Goal: Check status: Check status

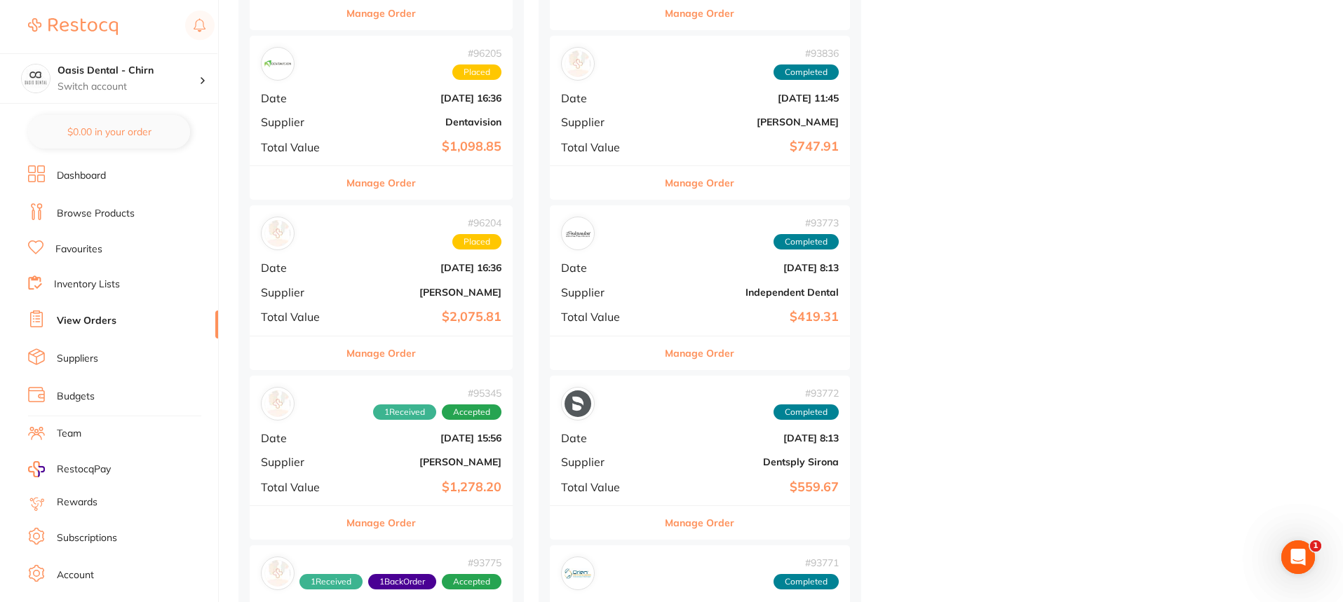
scroll to position [841, 0]
click at [377, 292] on b "[PERSON_NAME]" at bounding box center [425, 291] width 153 height 11
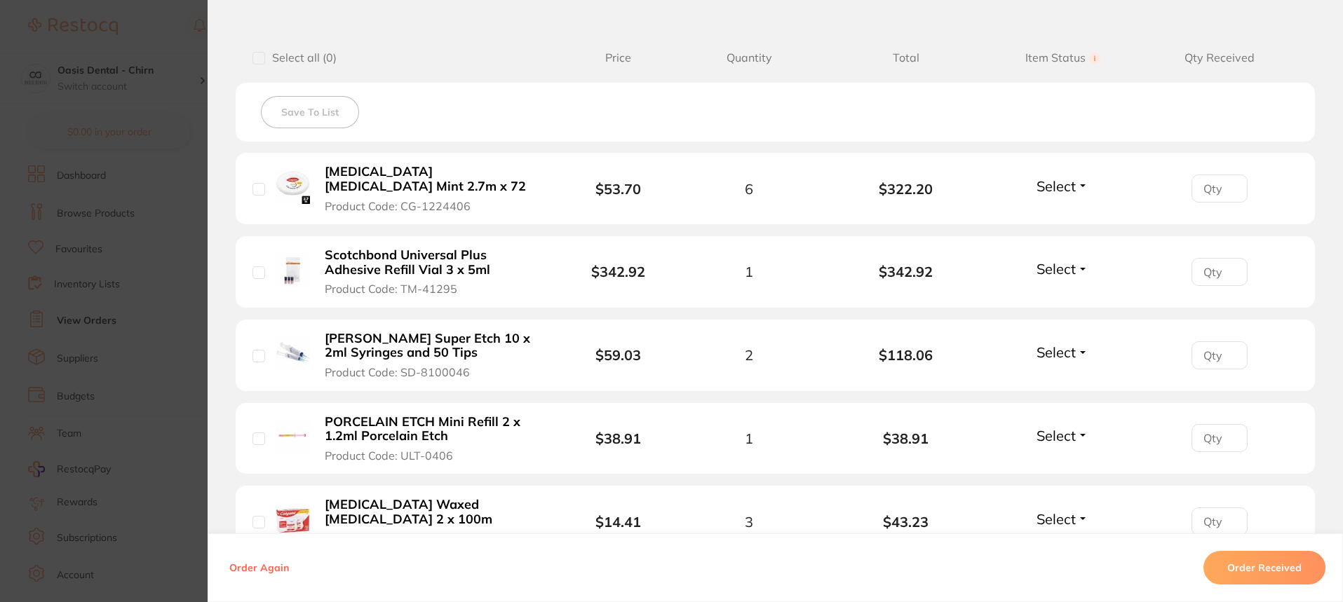
scroll to position [351, 0]
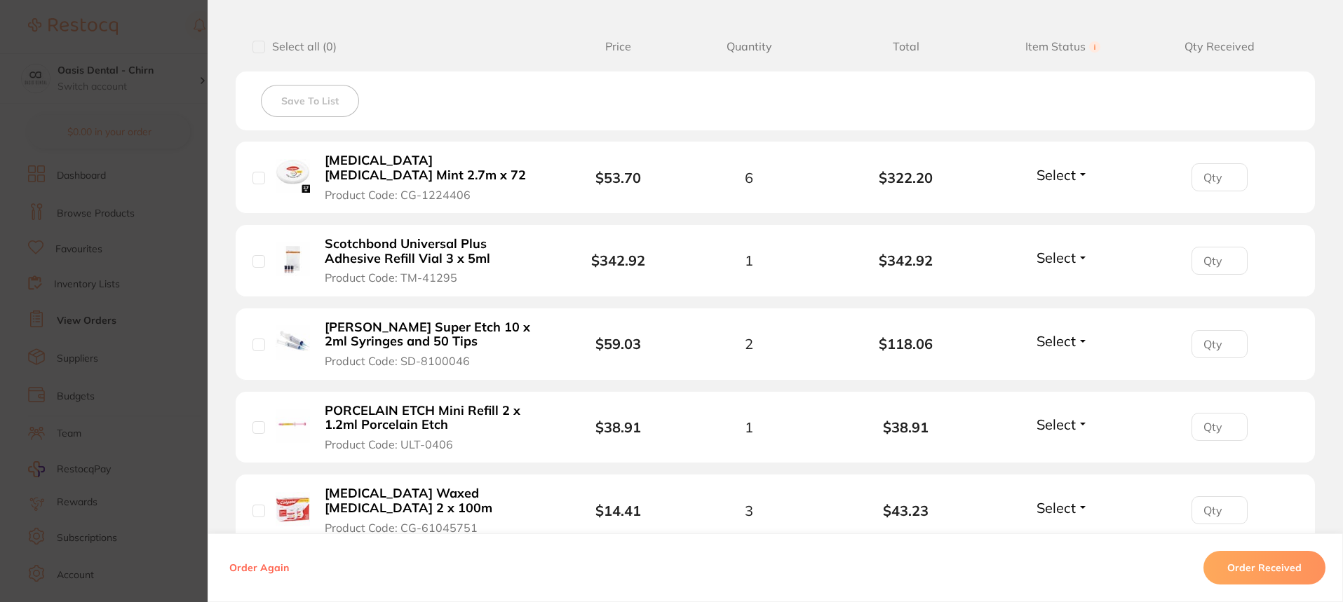
click at [1048, 340] on span "Select" at bounding box center [1055, 341] width 39 height 18
click at [1048, 374] on span "Received" at bounding box center [1063, 371] width 36 height 11
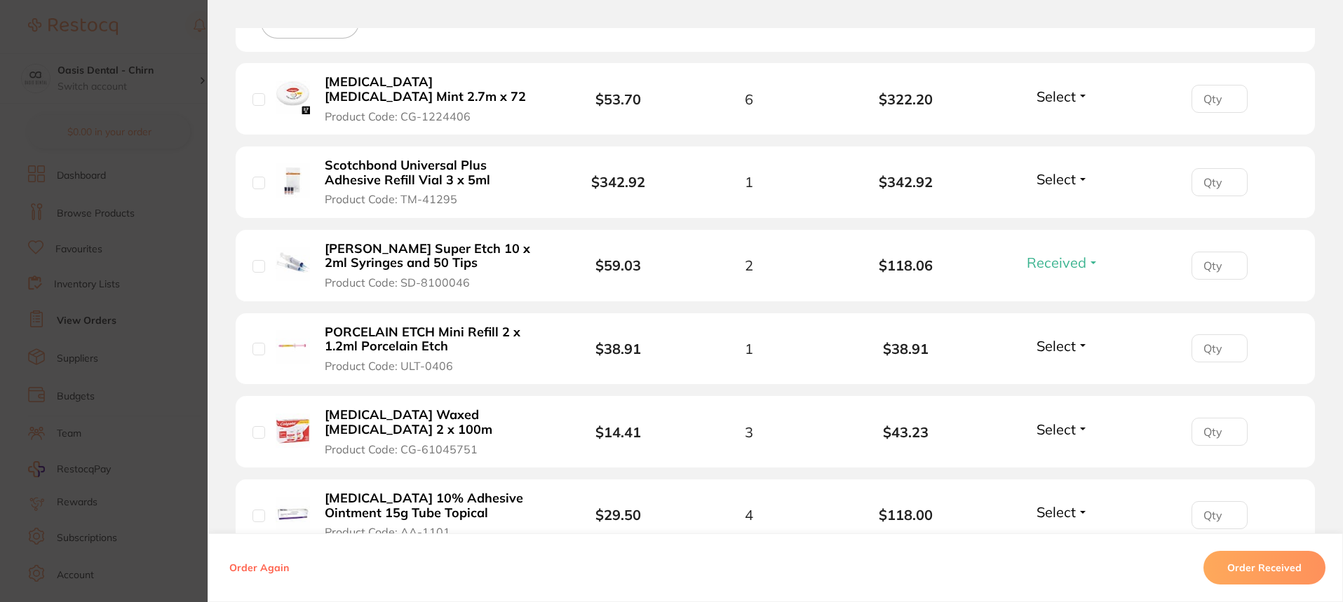
scroll to position [412, 0]
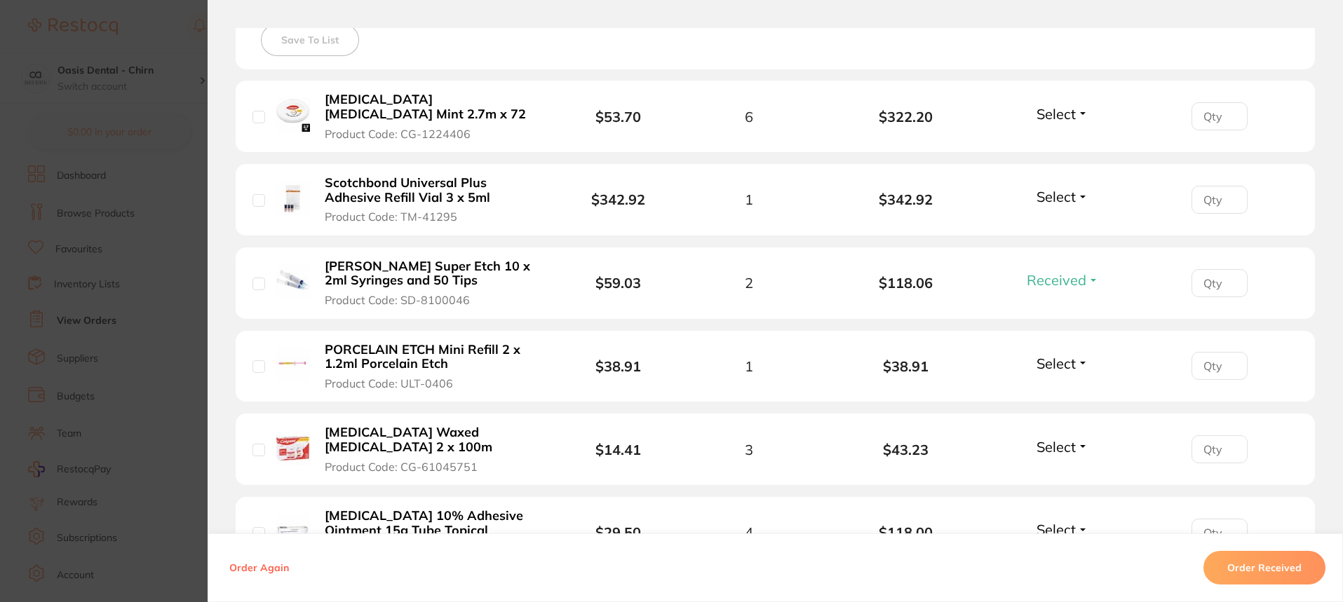
click at [1056, 362] on span "Select" at bounding box center [1055, 364] width 39 height 18
click at [1052, 393] on span "Received" at bounding box center [1063, 393] width 36 height 11
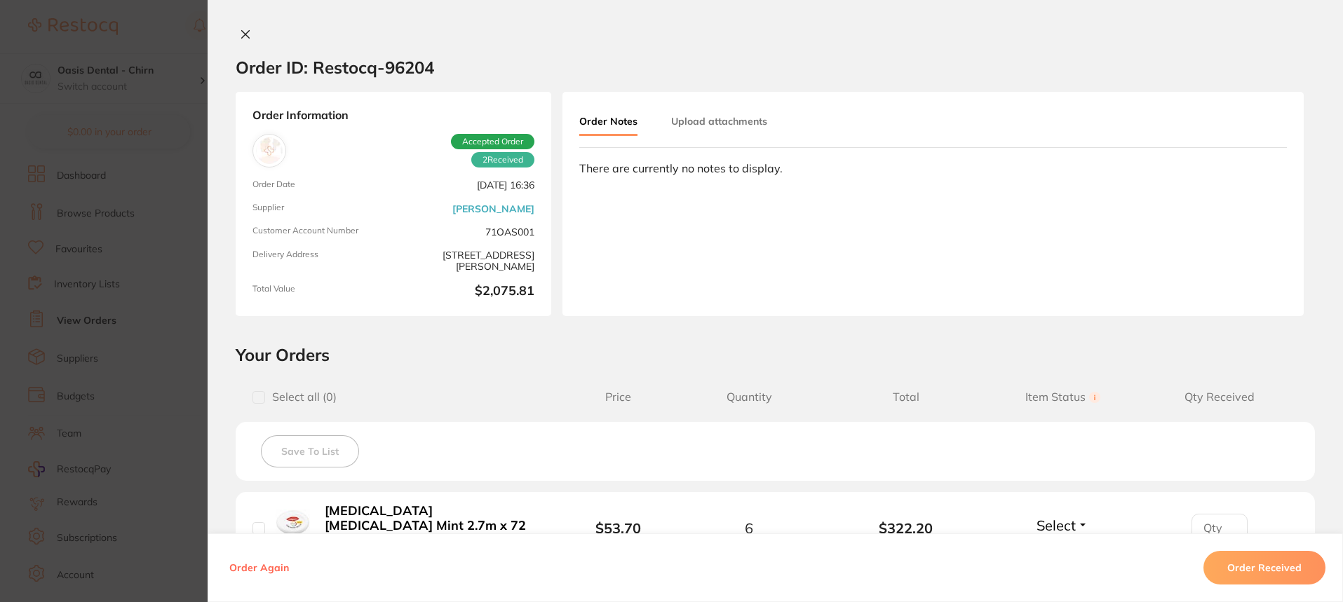
scroll to position [701, 0]
click at [243, 37] on icon at bounding box center [245, 34] width 11 height 11
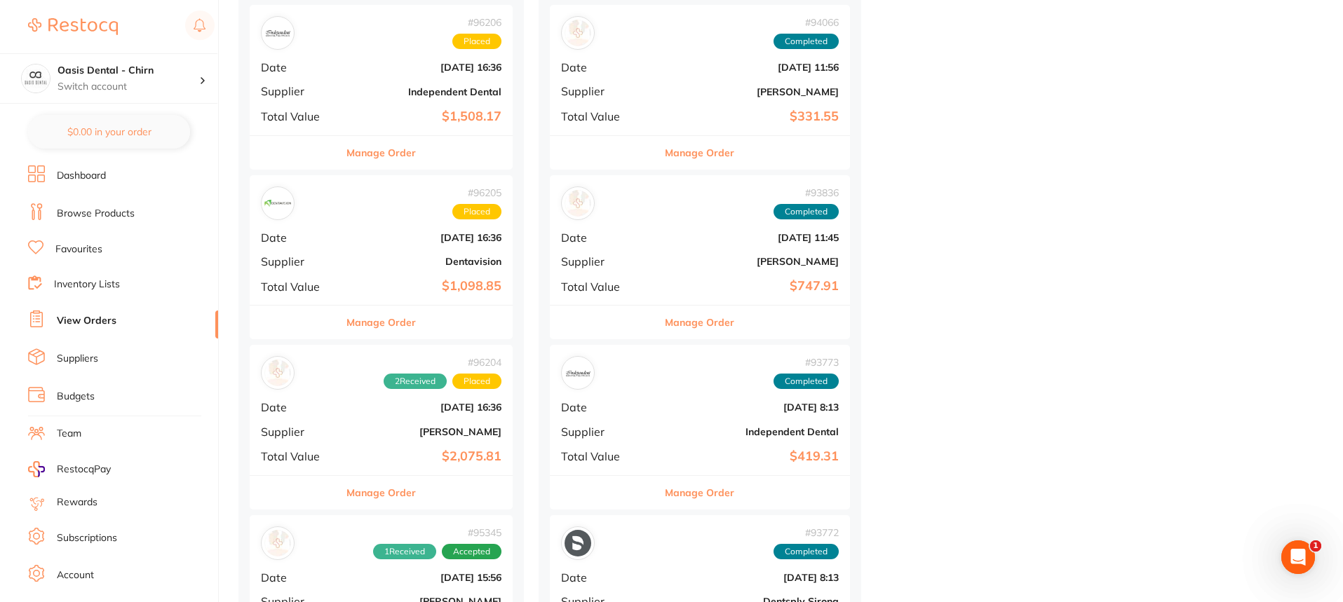
click at [376, 273] on div "# 96205 Placed Date [DATE] 16:36 Supplier Dentavision Total Value $1,098.85" at bounding box center [381, 240] width 263 height 130
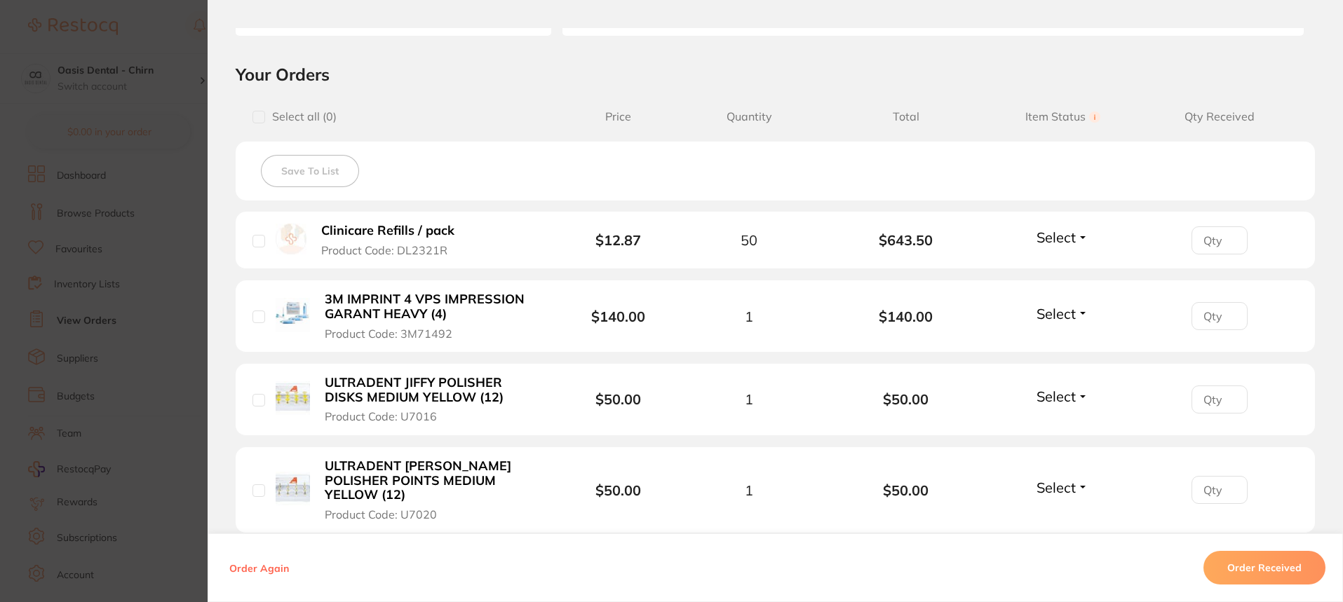
click at [1072, 316] on span "Select" at bounding box center [1055, 314] width 39 height 18
click at [1066, 346] on span "Received" at bounding box center [1063, 344] width 36 height 11
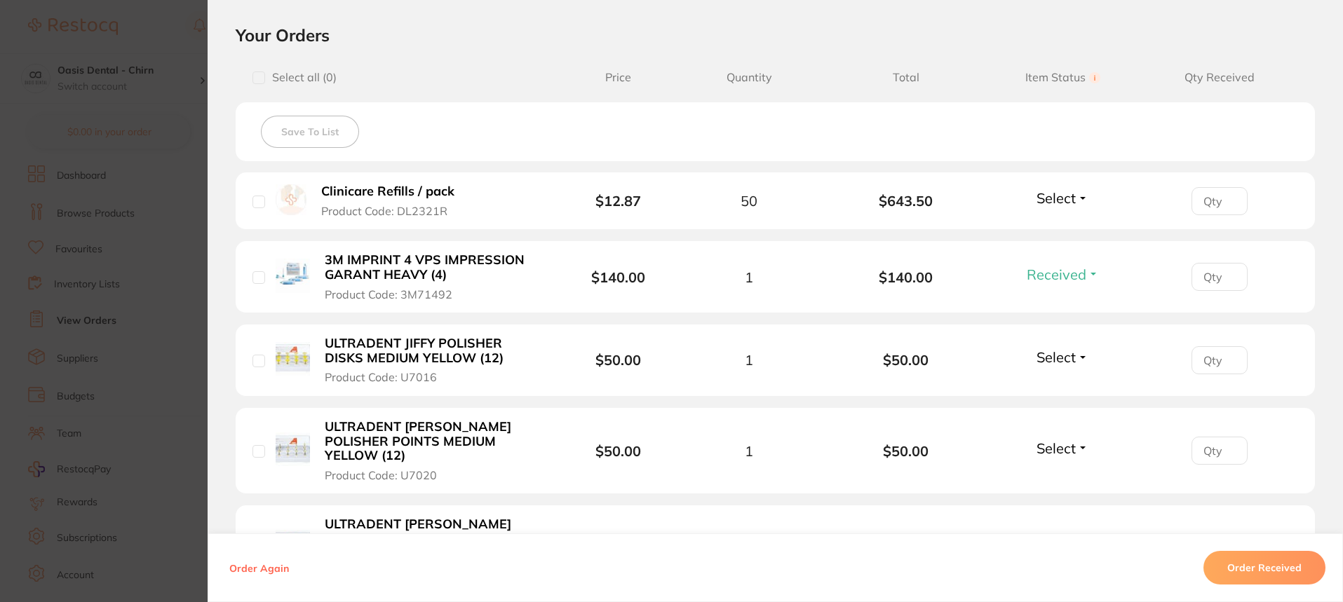
scroll to position [351, 0]
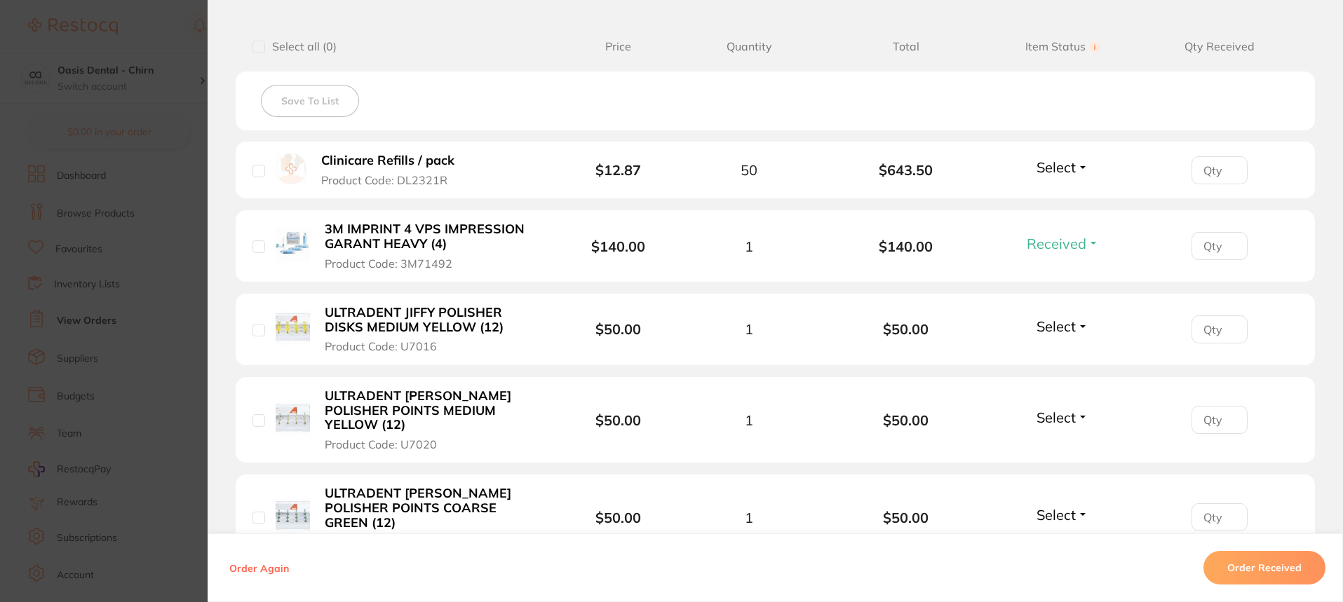
click at [1061, 410] on span "Select" at bounding box center [1055, 418] width 39 height 18
click at [1061, 444] on span "Received" at bounding box center [1063, 447] width 36 height 11
click at [1069, 325] on span "Select" at bounding box center [1055, 327] width 39 height 18
click at [1055, 357] on span "Received" at bounding box center [1063, 356] width 36 height 11
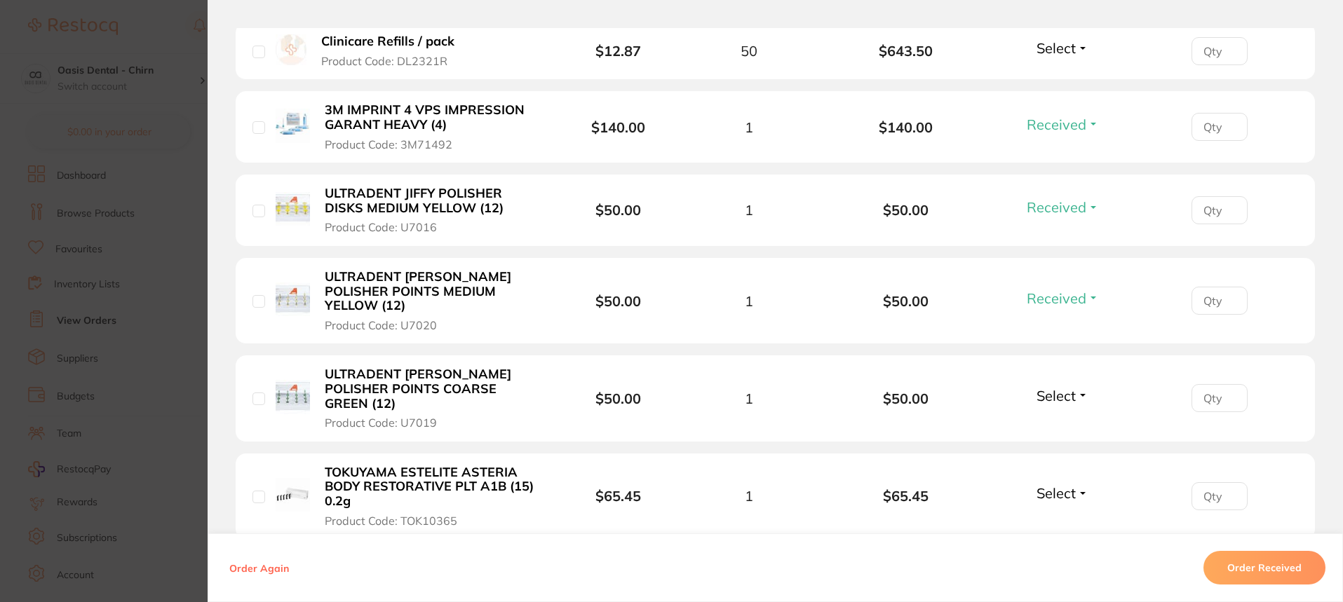
scroll to position [491, 0]
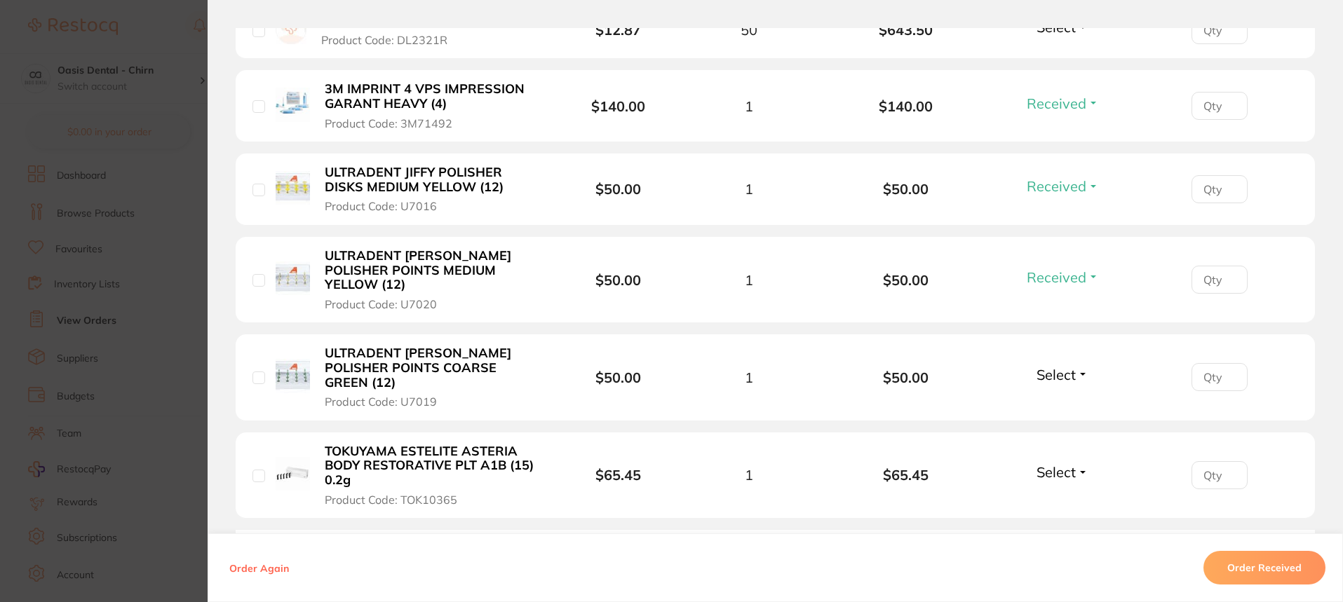
click at [436, 352] on b "ULTRADENT [PERSON_NAME] POLISHER POINTS COARSE GREEN (12)" at bounding box center [433, 367] width 217 height 43
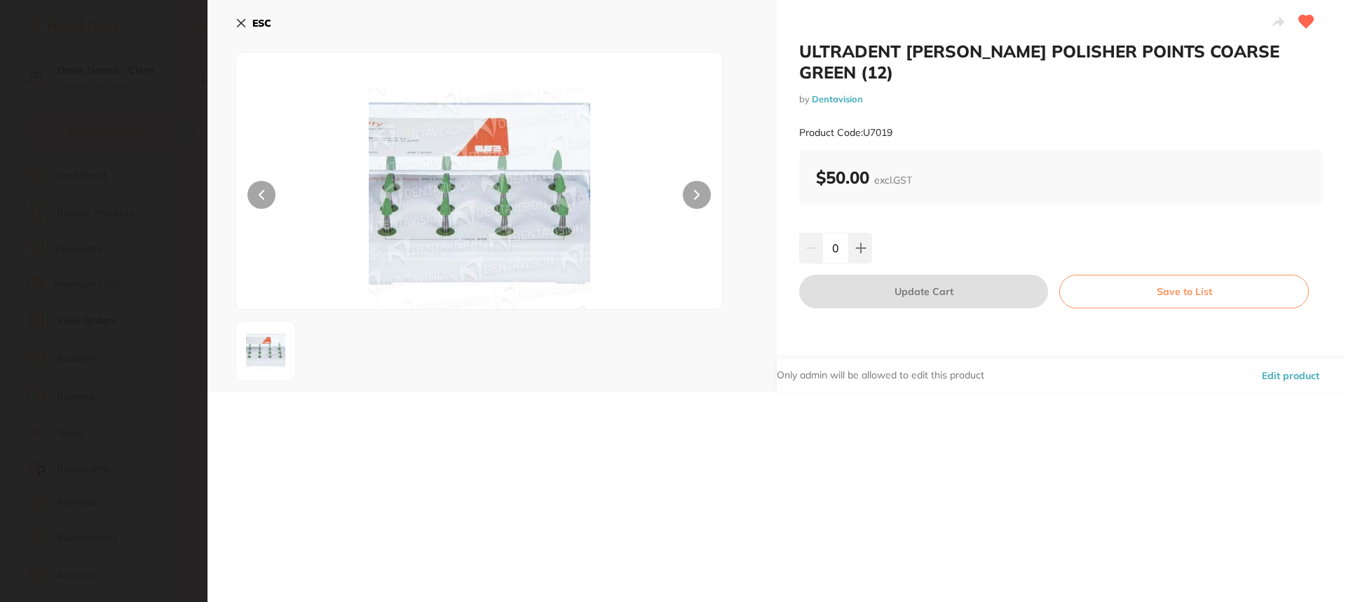
scroll to position [0, 0]
click at [243, 21] on icon at bounding box center [242, 24] width 8 height 8
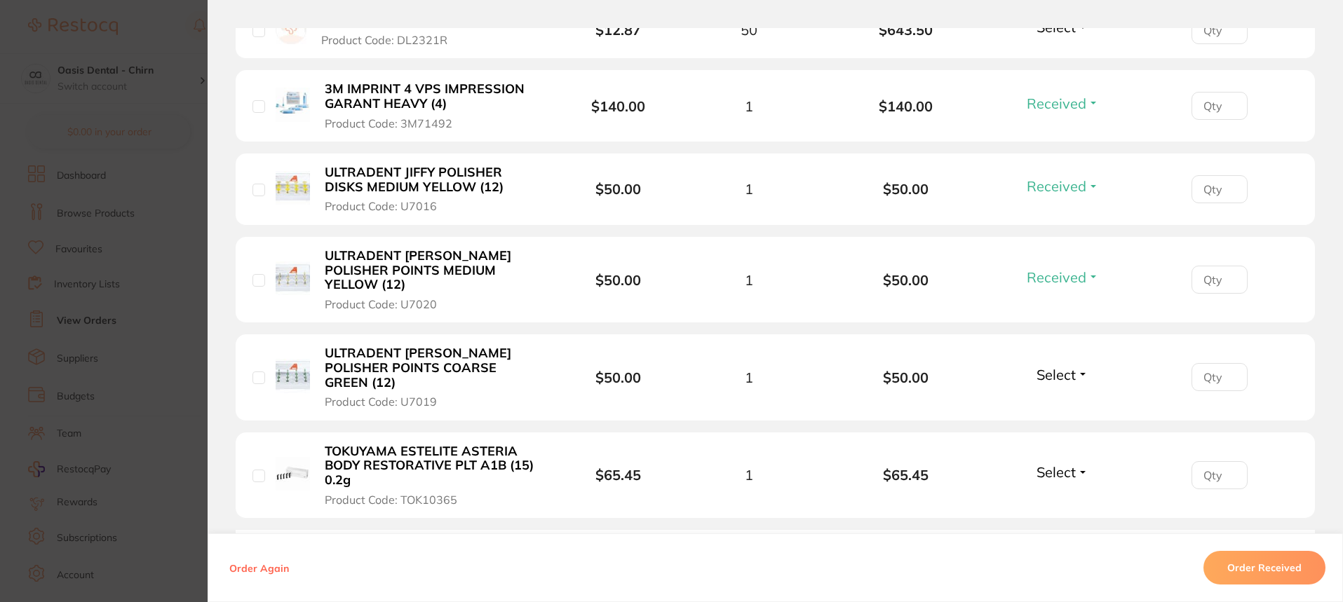
click at [1036, 366] on span "Select" at bounding box center [1055, 375] width 39 height 18
click at [1059, 400] on span "Received" at bounding box center [1063, 405] width 36 height 11
click at [1050, 464] on span "Select" at bounding box center [1055, 473] width 39 height 18
click at [1067, 497] on span "Received" at bounding box center [1063, 502] width 36 height 11
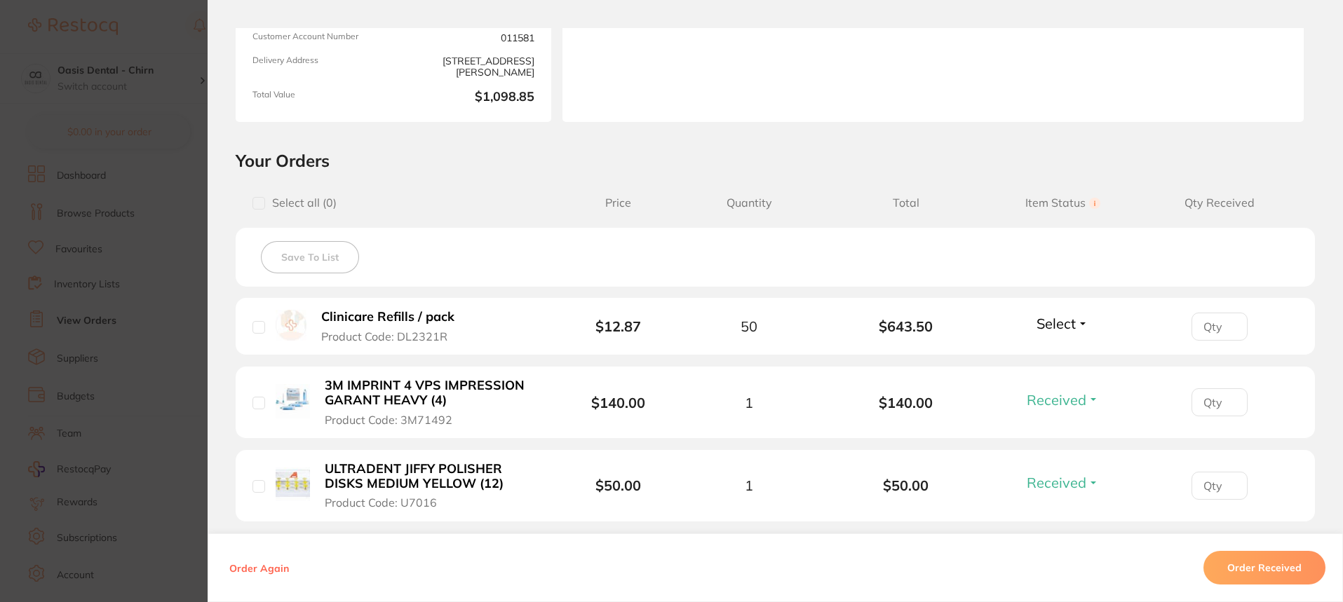
scroll to position [70, 0]
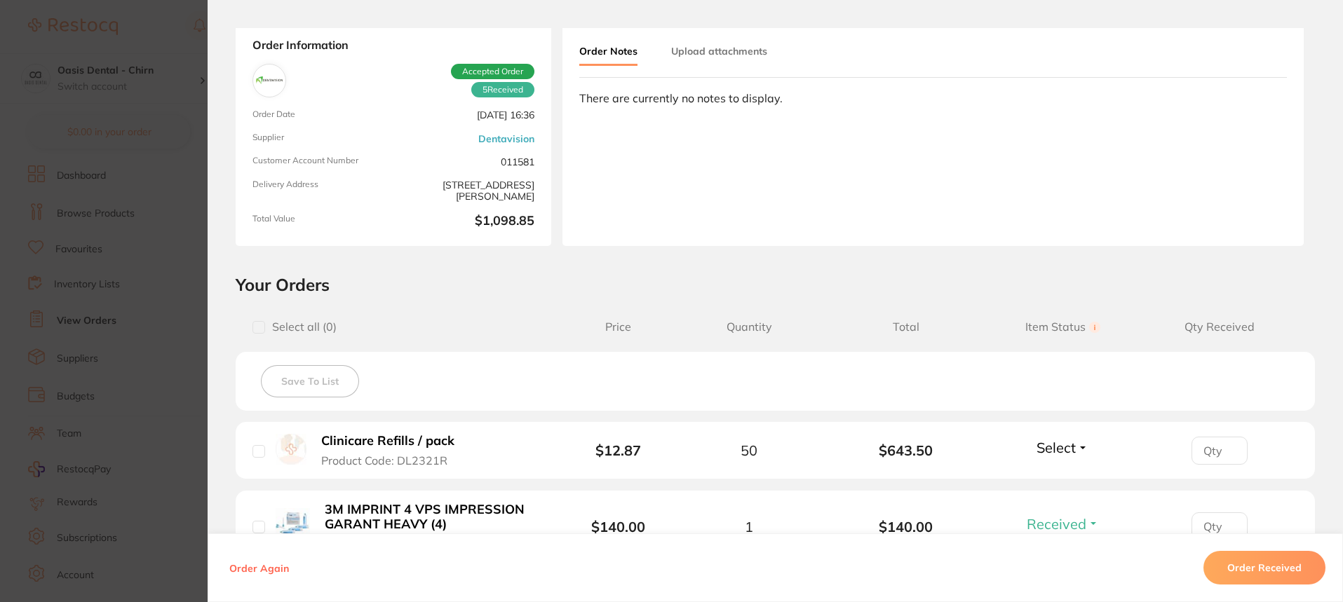
click at [1257, 564] on button "Order Received" at bounding box center [1264, 568] width 122 height 34
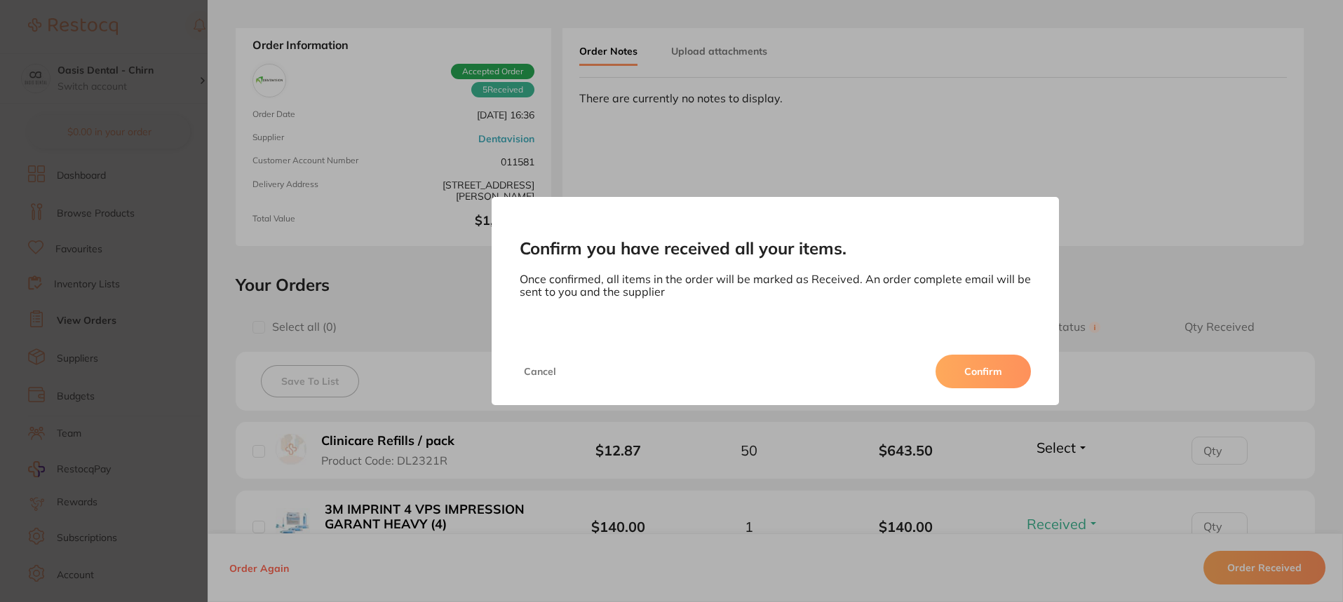
click at [998, 376] on button "Confirm" at bounding box center [982, 372] width 95 height 34
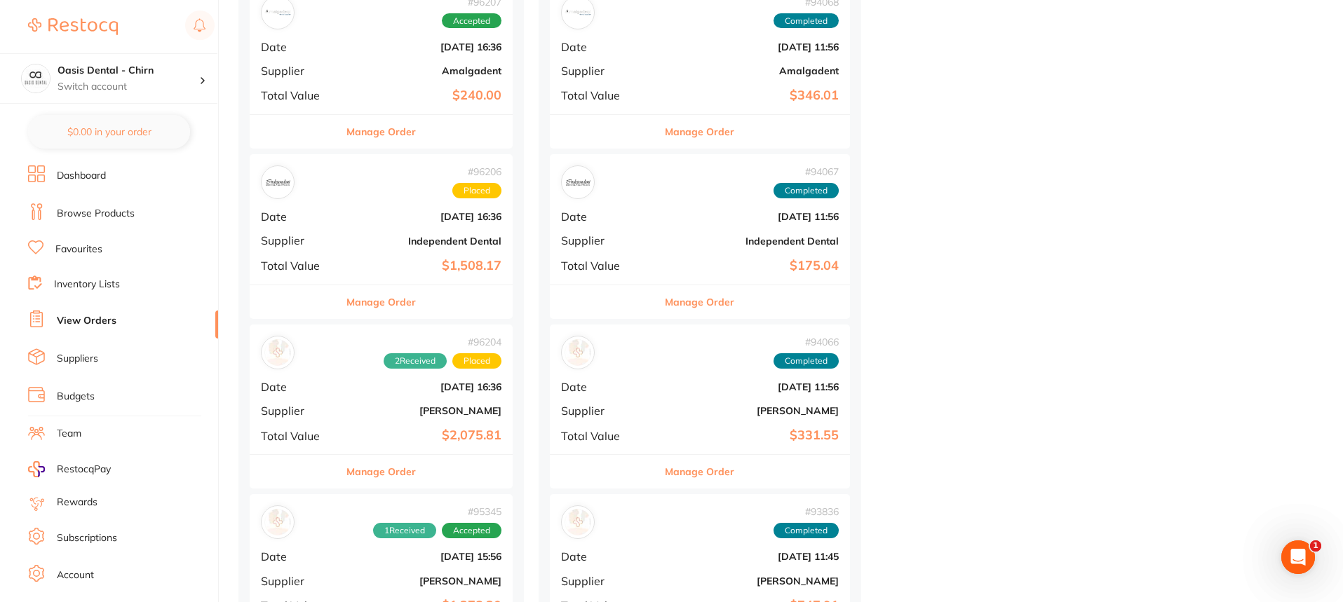
scroll to position [701, 0]
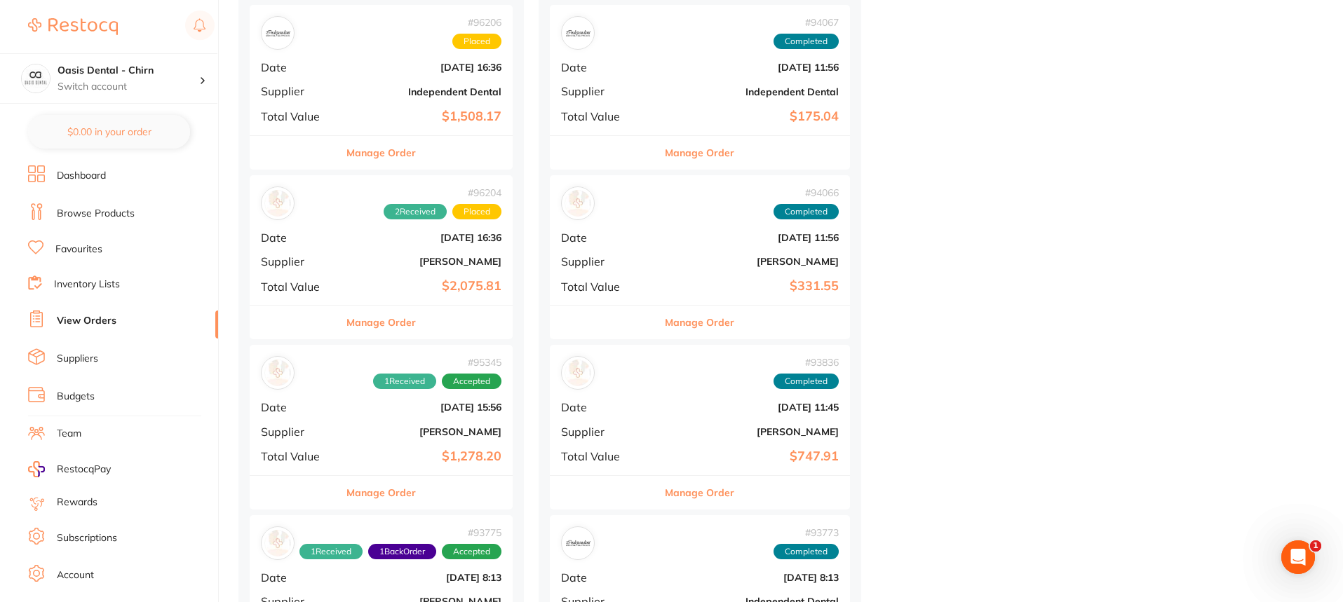
click at [388, 90] on b "Independent Dental" at bounding box center [425, 91] width 153 height 11
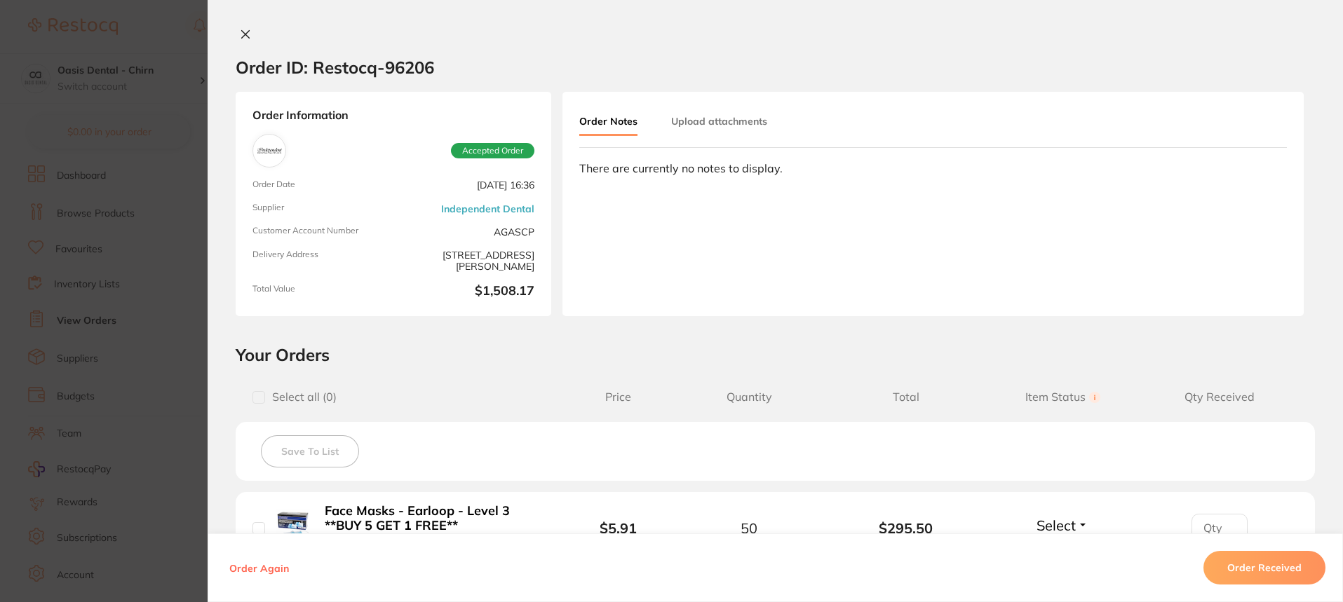
click at [243, 40] on button at bounding box center [246, 35] width 20 height 15
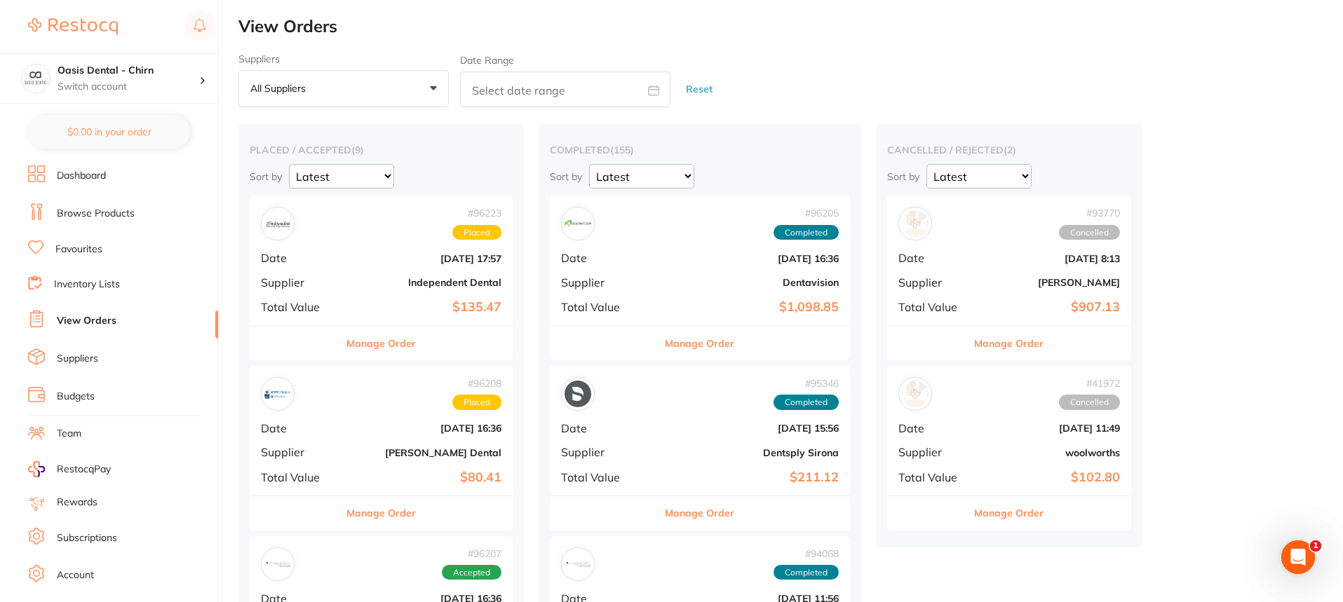
click at [673, 271] on div "# 96205 Completed Date [DATE] 16:36 Supplier Dentavision Total Value $1,098.85" at bounding box center [700, 261] width 300 height 130
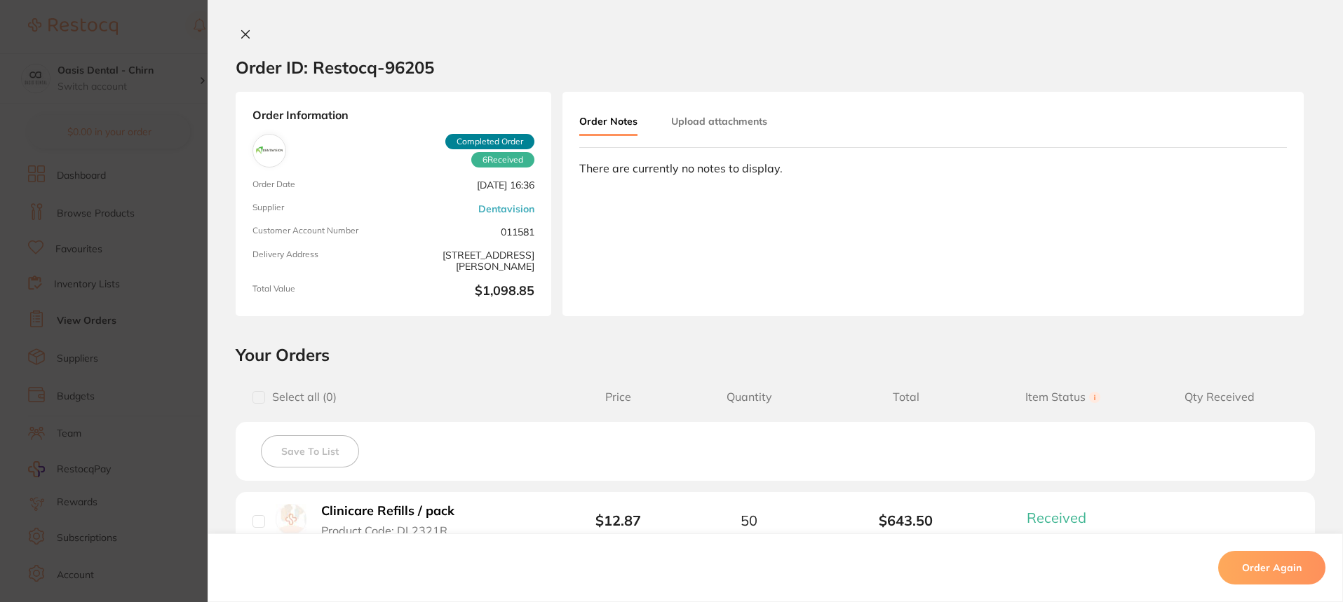
click at [243, 34] on icon at bounding box center [246, 35] width 8 height 8
